Goal: Task Accomplishment & Management: Complete application form

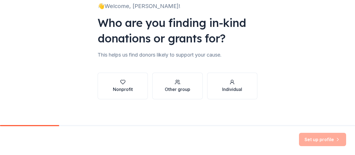
scroll to position [43, 0]
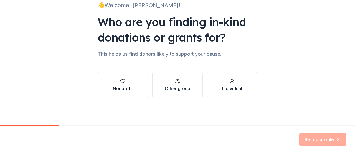
click at [132, 82] on button "Nonprofit" at bounding box center [123, 85] width 50 height 27
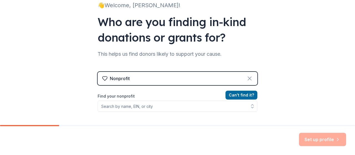
click at [248, 80] on icon at bounding box center [249, 78] width 3 height 3
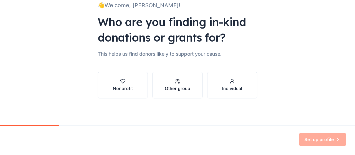
click at [177, 88] on div "Other group" at bounding box center [178, 88] width 26 height 7
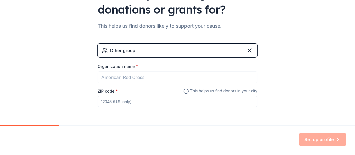
scroll to position [91, 0]
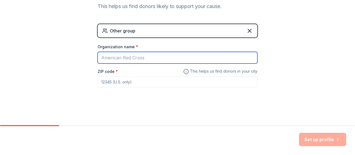
click at [144, 58] on input "Organization name *" at bounding box center [178, 58] width 160 height 12
type input "[PERSON_NAME]"
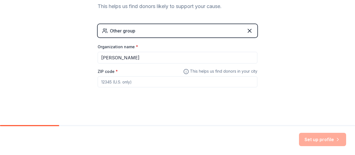
click at [130, 84] on input "ZIP code *" at bounding box center [178, 81] width 160 height 11
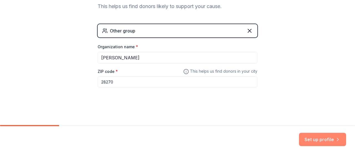
type input "28270"
click at [322, 141] on button "Set up profile" at bounding box center [322, 139] width 47 height 13
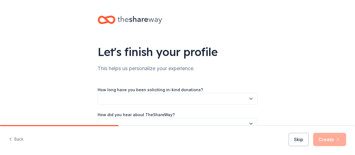
scroll to position [31, 0]
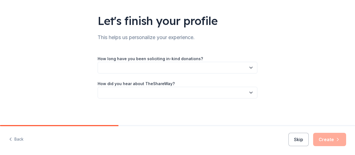
click at [184, 66] on button "button" at bounding box center [178, 68] width 160 height 12
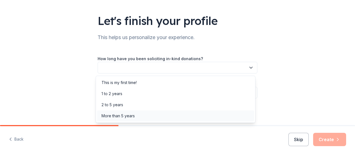
click at [128, 116] on div "More than 5 years" at bounding box center [117, 116] width 33 height 7
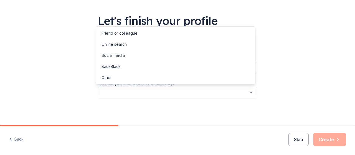
click at [137, 93] on button "button" at bounding box center [178, 93] width 160 height 12
click at [131, 45] on div "Online search" at bounding box center [175, 44] width 157 height 11
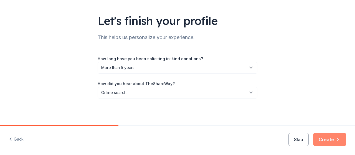
click at [326, 142] on button "Create" at bounding box center [329, 139] width 33 height 13
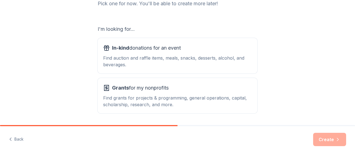
scroll to position [83, 0]
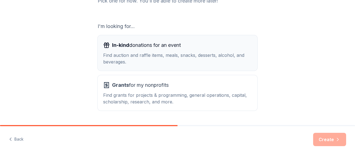
click at [137, 52] on div "In-kind donations for an event Find auction and raffle items, meals, snacks, de…" at bounding box center [177, 53] width 149 height 24
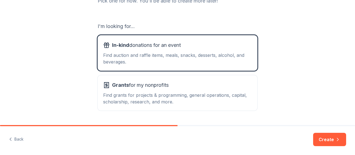
click at [322, 139] on button "Create" at bounding box center [329, 139] width 33 height 13
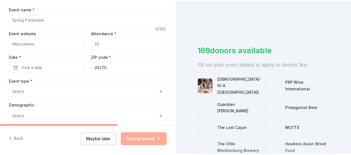
scroll to position [83, 0]
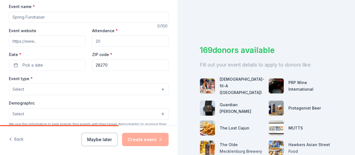
click at [102, 141] on button "Maybe later" at bounding box center [99, 139] width 36 height 13
click at [101, 141] on button "Maybe later" at bounding box center [99, 139] width 36 height 13
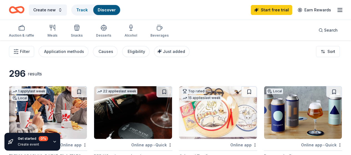
click at [336, 9] on icon "button" at bounding box center [339, 10] width 7 height 7
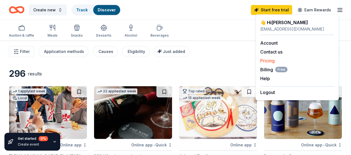
click at [268, 58] on link "Pricing" at bounding box center [267, 61] width 14 height 6
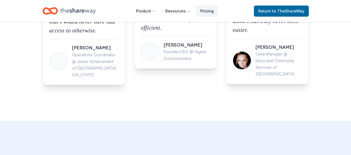
scroll to position [943, 0]
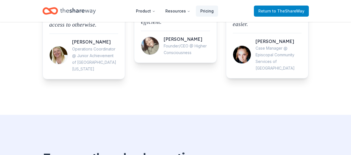
click at [279, 9] on span "to TheShareWay" at bounding box center [288, 11] width 32 height 5
click at [273, 14] on span "Return to TheShareWay" at bounding box center [281, 11] width 46 height 7
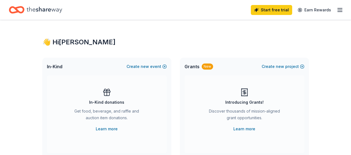
click at [338, 9] on icon "button" at bounding box center [339, 10] width 7 height 7
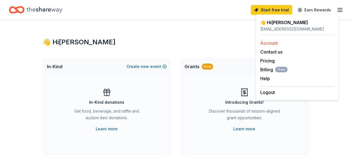
click at [275, 42] on link "Account" at bounding box center [268, 43] width 17 height 6
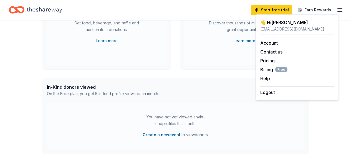
scroll to position [111, 0]
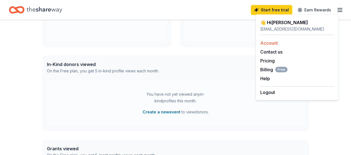
click at [270, 42] on link "Account" at bounding box center [268, 43] width 17 height 6
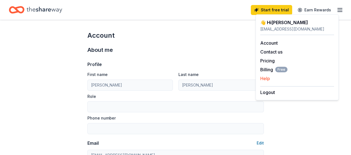
click at [268, 78] on button "Help" at bounding box center [265, 78] width 10 height 7
